Goal: Task Accomplishment & Management: Use online tool/utility

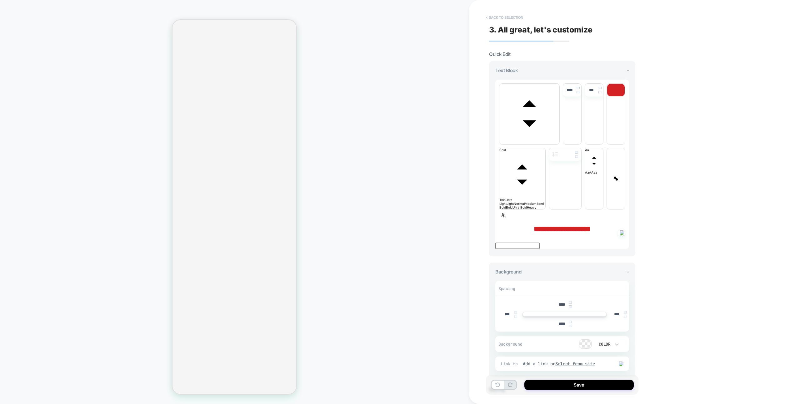
click at [518, 18] on button "< Back to selection" at bounding box center [504, 17] width 43 height 10
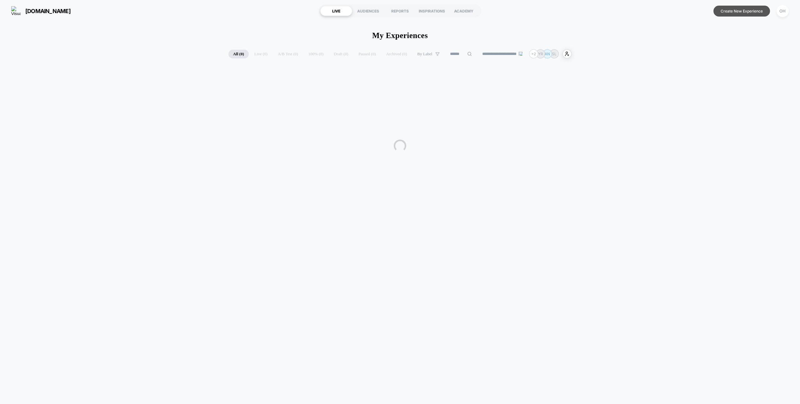
click at [753, 13] on button "Create New Experience" at bounding box center [741, 11] width 57 height 11
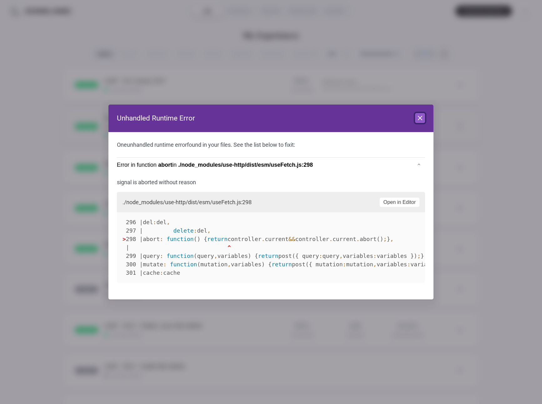
click at [422, 116] on icon at bounding box center [419, 117] width 7 height 7
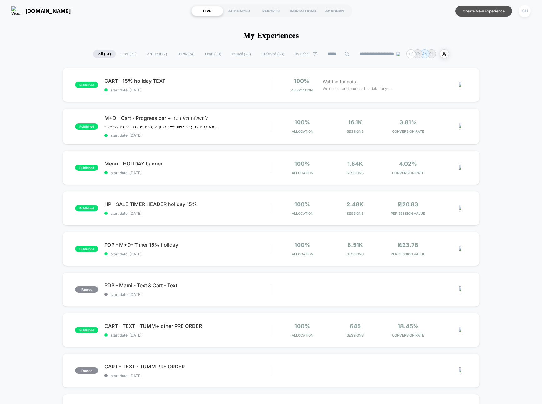
click at [488, 10] on button "Create New Experience" at bounding box center [483, 11] width 57 height 11
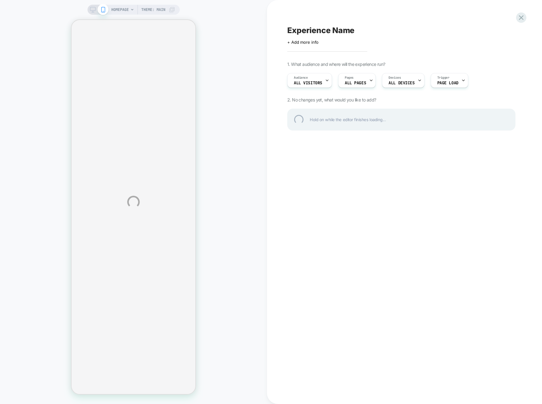
click at [516, 171] on div "HOMEPAGE Theme: MAIN Experience Name Click to edit experience details + Add mor…" at bounding box center [271, 202] width 542 height 404
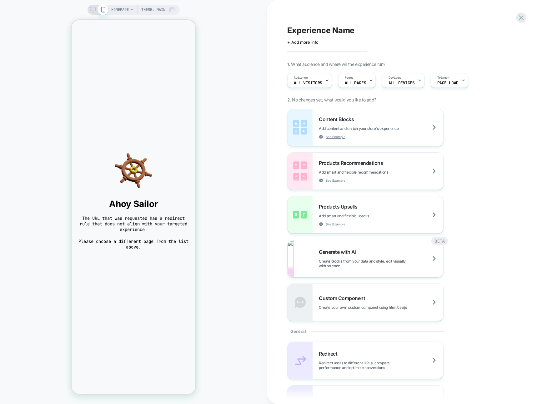
click at [529, 107] on div "Experience Name Click to edit experience details + Add more info 1. What audien…" at bounding box center [404, 202] width 275 height 404
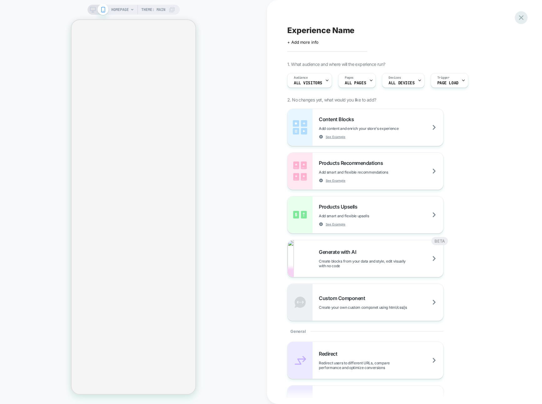
click at [523, 20] on icon at bounding box center [521, 17] width 8 height 8
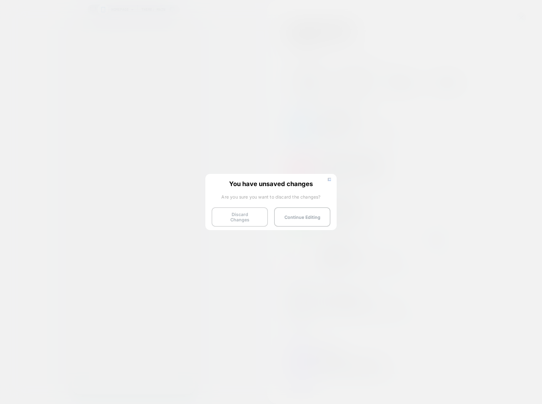
click at [242, 213] on button "Discard Changes" at bounding box center [240, 216] width 56 height 19
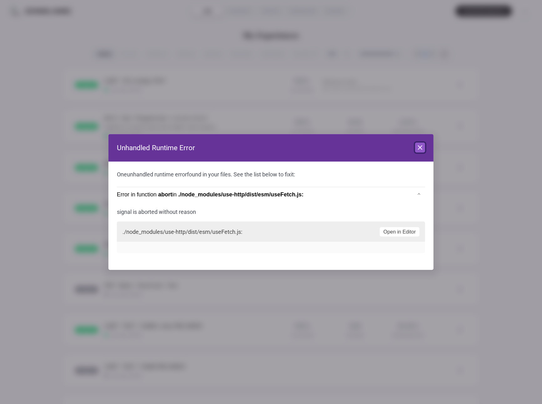
click at [420, 147] on icon at bounding box center [419, 147] width 7 height 7
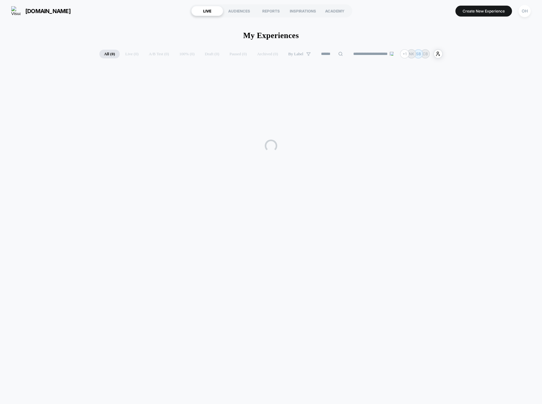
click at [49, 10] on span "[DOMAIN_NAME]" at bounding box center [47, 11] width 45 height 7
click at [463, 14] on button "Create New Experience" at bounding box center [483, 11] width 57 height 11
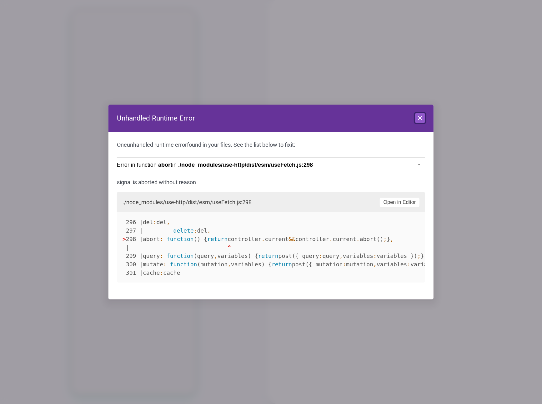
click at [417, 119] on icon at bounding box center [419, 117] width 7 height 7
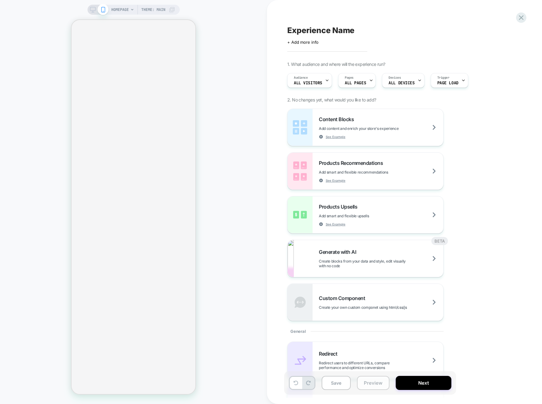
click at [372, 378] on button "Preview" at bounding box center [373, 383] width 32 height 14
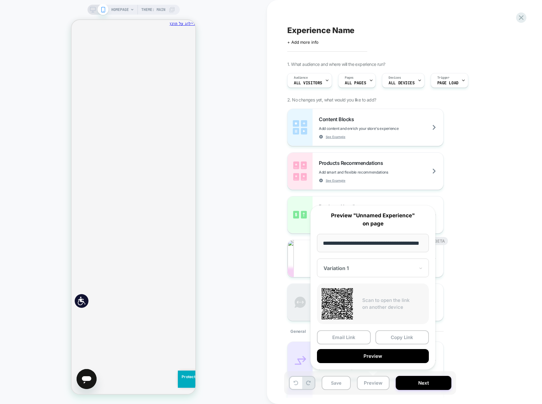
click at [408, 337] on button "Copy Link" at bounding box center [402, 338] width 54 height 14
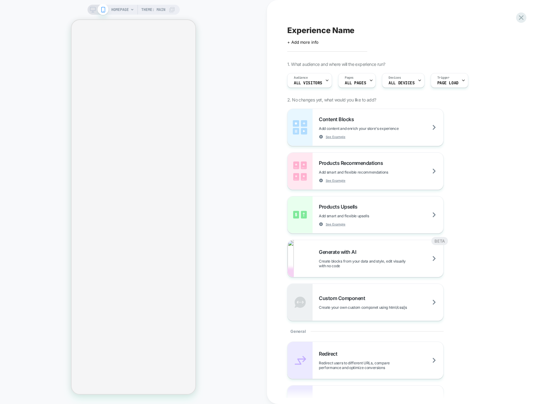
click at [433, 9] on div "Experience Name Click to edit experience details + Add more info 1. What audien…" at bounding box center [401, 202] width 234 height 392
click at [512, 111] on div "Content Blocks Add content and enrich your store's experience See Example Produ…" at bounding box center [401, 215] width 228 height 212
click at [519, 17] on icon at bounding box center [521, 17] width 8 height 8
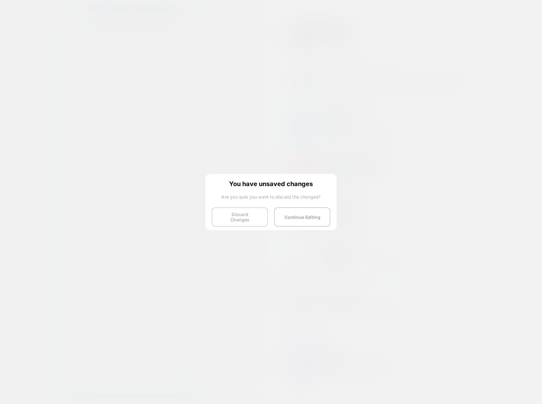
click at [239, 212] on button "Discard Changes" at bounding box center [240, 216] width 56 height 19
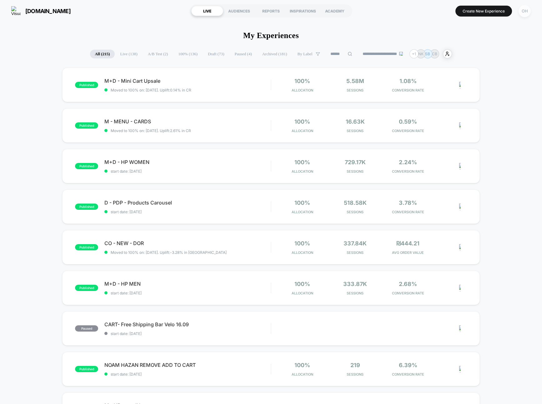
click at [523, 16] on div "OH" at bounding box center [524, 11] width 12 height 12
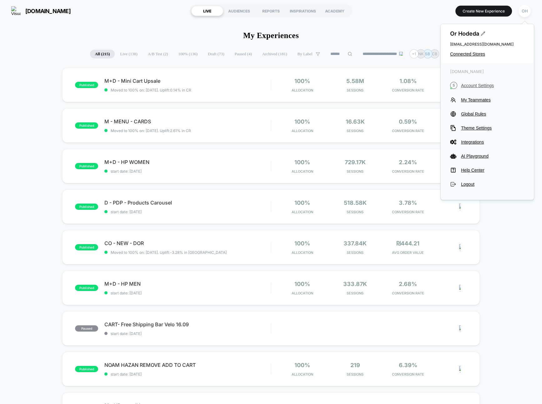
click at [472, 85] on span "Account Settings" at bounding box center [492, 85] width 63 height 5
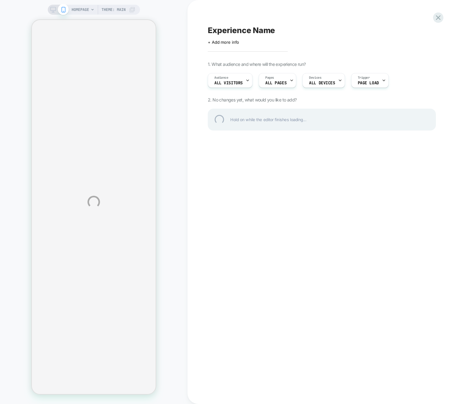
click at [401, 9] on div "HOMEPAGE Theme: MAIN Experience Name Click to edit experience details + Add mor…" at bounding box center [229, 202] width 459 height 404
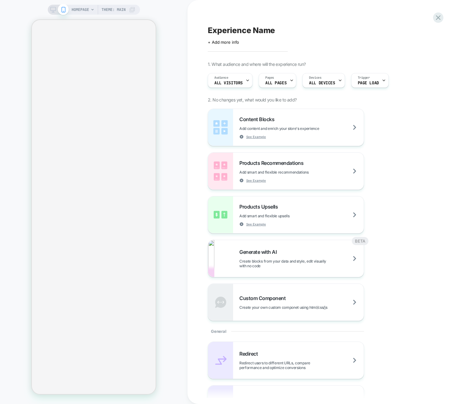
click at [410, 28] on div "Experience Name" at bounding box center [322, 30] width 228 height 9
drag, startPoint x: 433, startPoint y: 130, endPoint x: 453, endPoint y: 132, distance: 20.4
click at [433, 130] on div "Content Blocks Add content and enrich your store's experience See Example Produ…" at bounding box center [322, 215] width 228 height 212
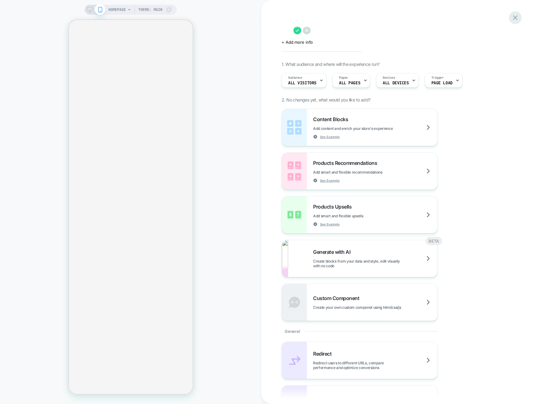
click at [459, 17] on icon at bounding box center [515, 17] width 8 height 8
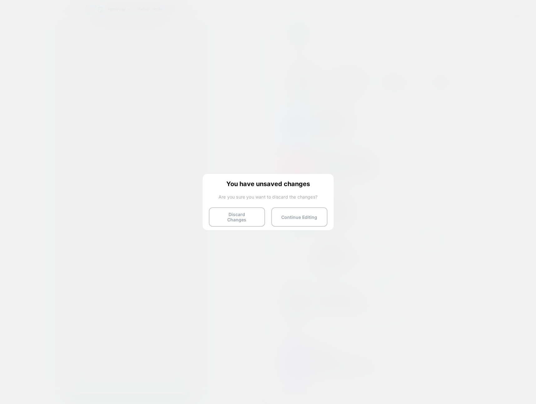
click at [326, 178] on img at bounding box center [326, 179] width 3 height 3
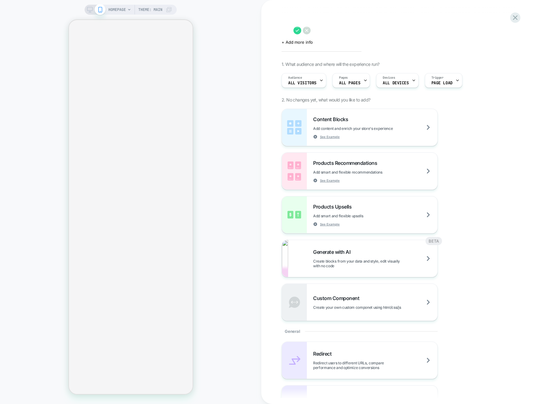
drag, startPoint x: 448, startPoint y: 122, endPoint x: 331, endPoint y: 47, distance: 139.6
click at [448, 122] on div "Content Blocks Add content and enrich your store's experience See Example Produ…" at bounding box center [396, 215] width 228 height 212
click at [311, 33] on icon at bounding box center [307, 31] width 8 height 8
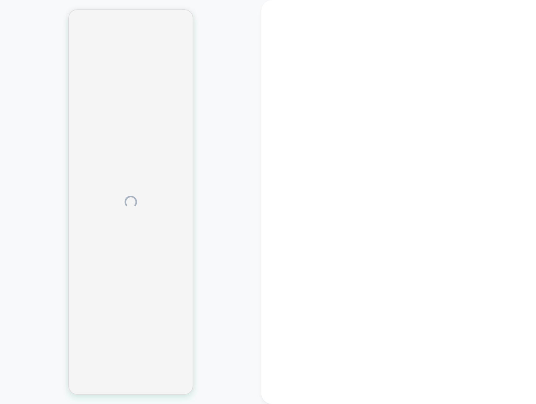
click at [494, 132] on div at bounding box center [399, 202] width 275 height 404
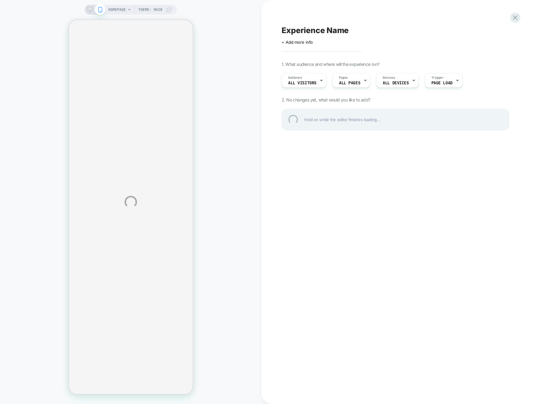
click at [510, 126] on div "HOMEPAGE Theme: MAIN Experience Name Click to edit experience details + Add mor…" at bounding box center [268, 202] width 536 height 404
click at [513, 82] on div "HOMEPAGE Theme: MAIN Experience Name Click to edit experience details + Add mor…" at bounding box center [268, 202] width 536 height 404
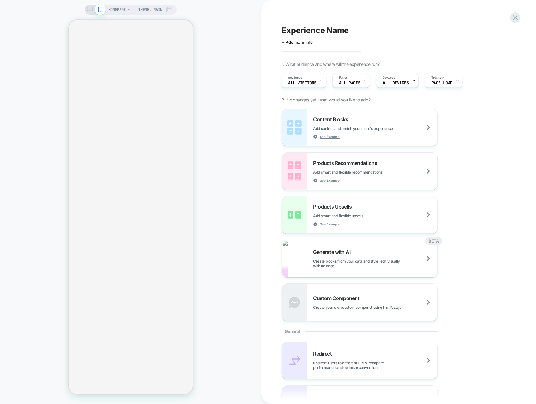
click at [295, 12] on div "Experience Name Click to edit experience details + Add more info 1. What audien…" at bounding box center [396, 202] width 234 height 392
click at [256, 14] on div "HOMEPAGE Theme: MAIN" at bounding box center [131, 202] width 262 height 392
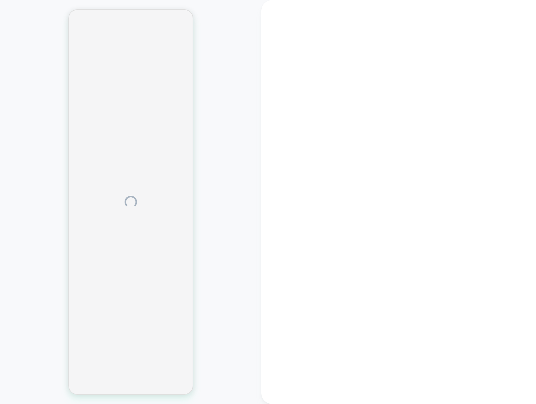
click at [250, 14] on div at bounding box center [131, 202] width 262 height 392
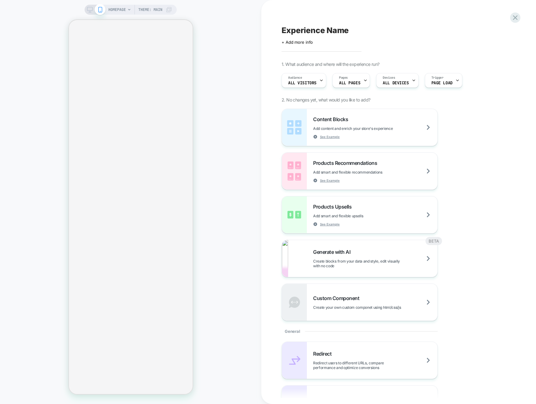
drag, startPoint x: 244, startPoint y: 30, endPoint x: 206, endPoint y: 34, distance: 38.3
click at [244, 30] on div "HOMEPAGE Theme: MAIN" at bounding box center [131, 202] width 262 height 392
click at [230, 20] on div "HOMEPAGE Theme: MAIN" at bounding box center [131, 202] width 262 height 392
click at [228, 20] on div "HOMEPAGE Theme: MAIN" at bounding box center [131, 202] width 262 height 392
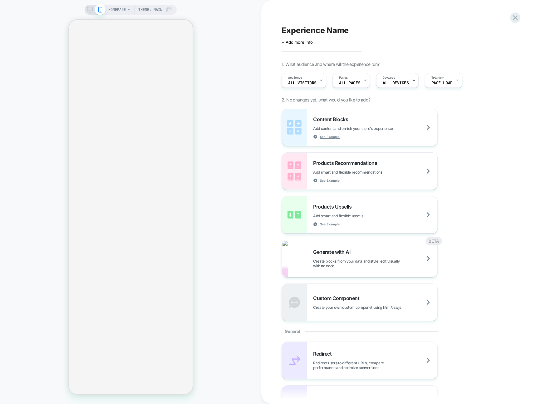
scroll to position [1, 0]
click at [233, 49] on div "HOMEPAGE Theme: MAIN" at bounding box center [131, 202] width 262 height 392
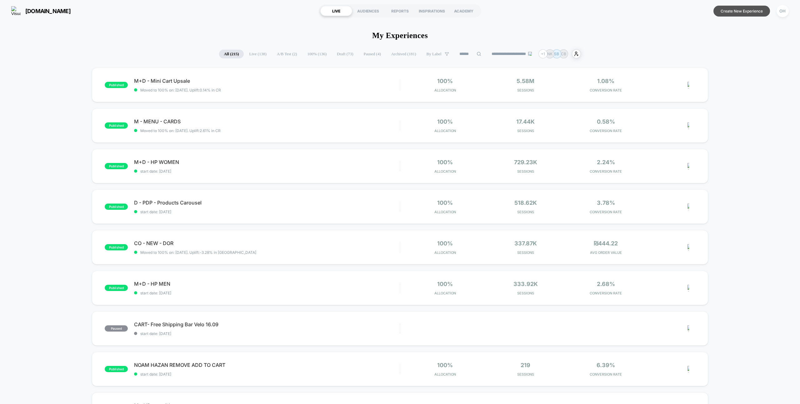
click at [723, 12] on button "Create New Experience" at bounding box center [741, 11] width 57 height 11
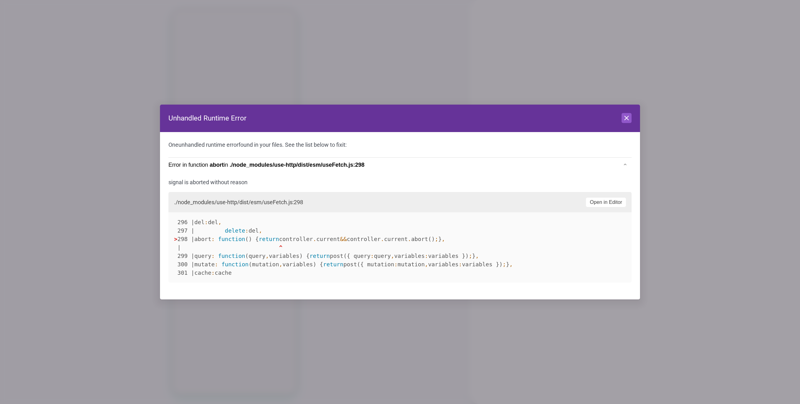
click at [621, 117] on button "Close" at bounding box center [626, 118] width 10 height 10
click at [469, 117] on div at bounding box center [634, 202] width 331 height 404
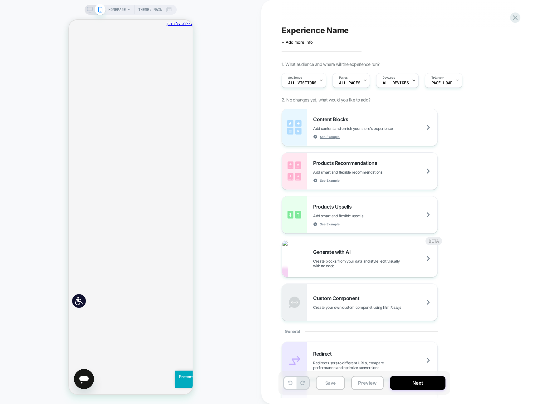
click at [471, 80] on div "Audience All Visitors Pages ALL PAGES Devices ALL DEVICES Trigger Page Load" at bounding box center [393, 80] width 228 height 21
click at [320, 7] on div "Experience Name Click to edit experience details + Add more info 1. What audien…" at bounding box center [396, 202] width 234 height 392
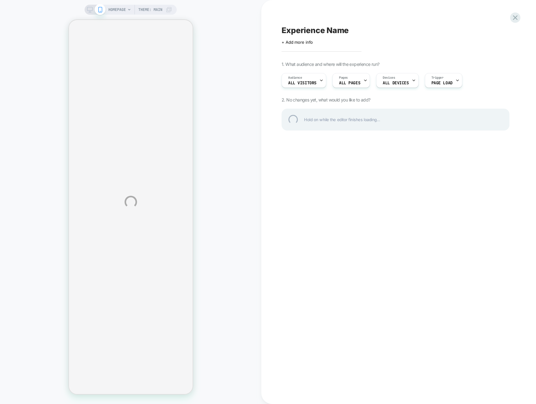
click at [460, 15] on div "HOMEPAGE Theme: MAIN Experience Name Click to edit experience details + Add mor…" at bounding box center [268, 202] width 536 height 404
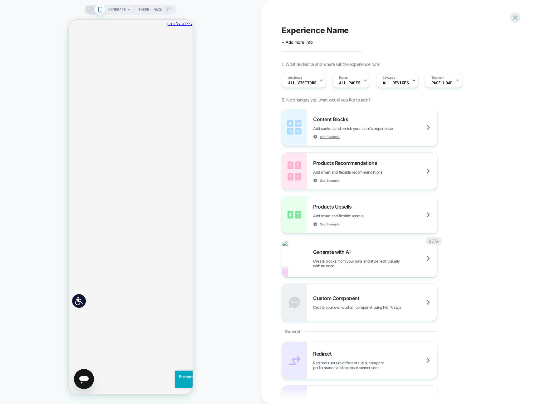
click at [359, 20] on div "Experience Name Click to edit experience details + Add more info 1. What audien…" at bounding box center [396, 202] width 234 height 392
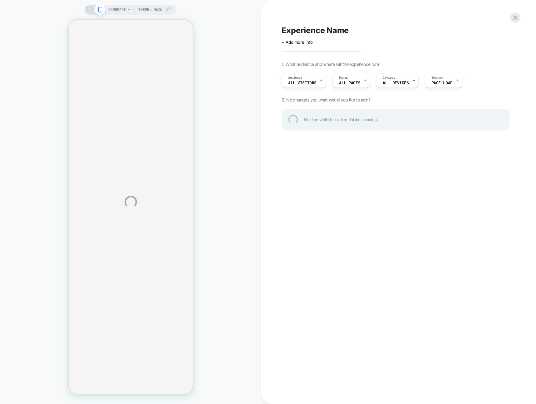
click at [519, 92] on div "HOMEPAGE Theme: MAIN Experience Name Click to edit experience details + Add mor…" at bounding box center [268, 202] width 536 height 404
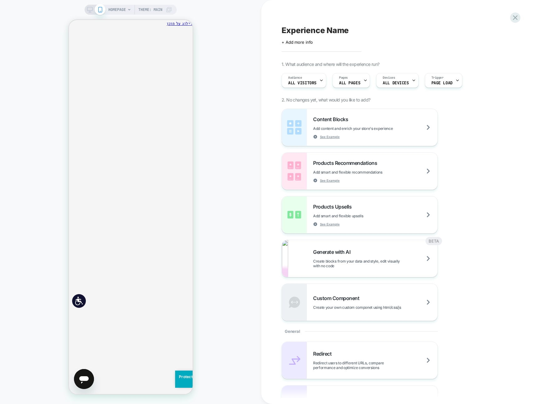
click at [398, 14] on div "Experience Name Click to edit experience details + Add more info 1. What audien…" at bounding box center [396, 202] width 234 height 392
click at [256, 15] on div "HOMEPAGE Theme: MAIN" at bounding box center [131, 202] width 262 height 392
click at [255, 14] on div "HOMEPAGE Theme: MAIN" at bounding box center [131, 202] width 262 height 392
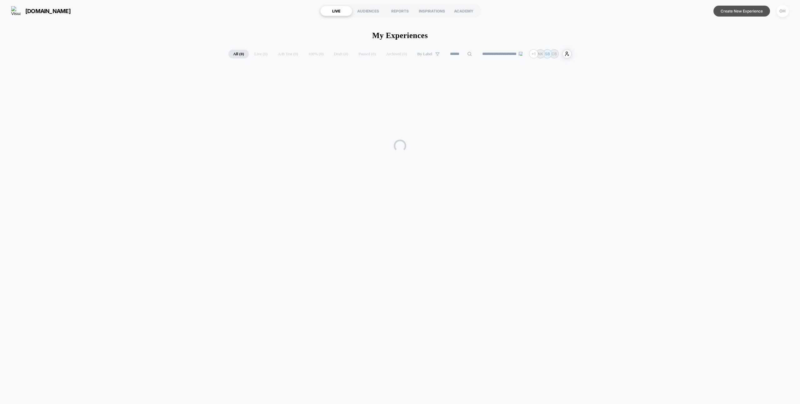
click at [734, 14] on button "Create New Experience" at bounding box center [741, 11] width 57 height 11
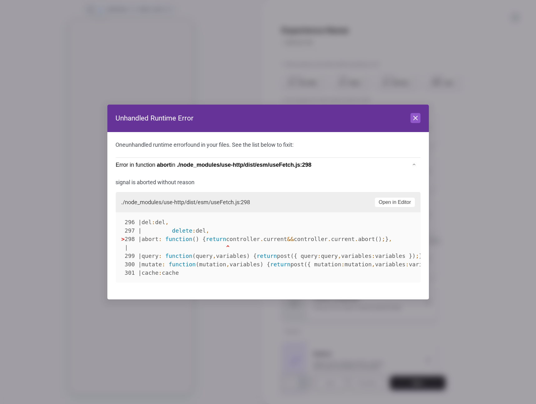
click at [409, 124] on header "Unhandled Runtime Error Close" at bounding box center [268, 118] width 322 height 27
click at [414, 119] on icon at bounding box center [416, 118] width 4 height 4
